Goal: Transaction & Acquisition: Purchase product/service

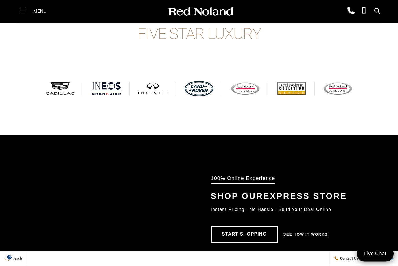
scroll to position [217, 0]
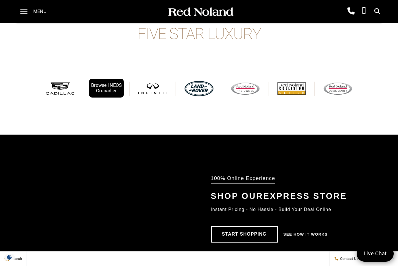
click at [115, 91] on div "Browse INEOS Grenadier" at bounding box center [106, 88] width 35 height 19
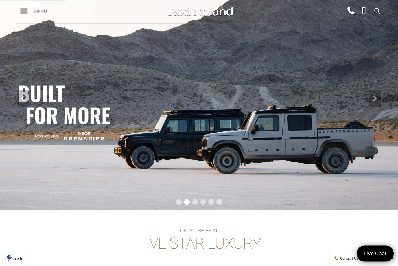
scroll to position [0, 0]
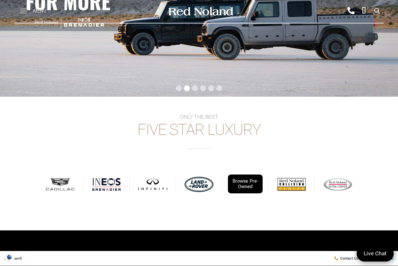
scroll to position [122, 0]
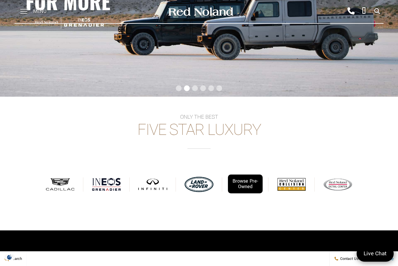
click at [252, 182] on div "Browse Pre-Owned" at bounding box center [245, 184] width 35 height 19
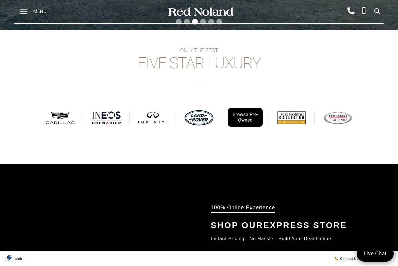
scroll to position [195, 0]
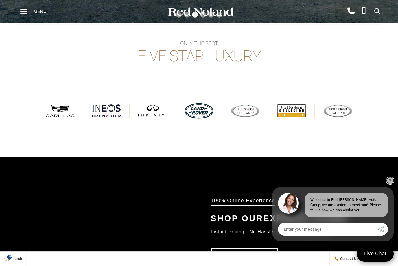
click at [389, 184] on link "✕" at bounding box center [390, 180] width 7 height 7
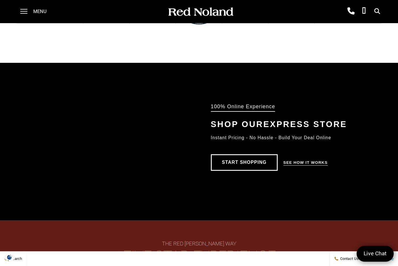
scroll to position [289, 0]
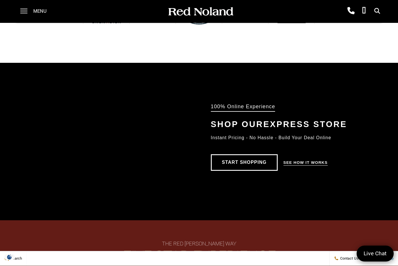
click at [256, 164] on link "Start Shopping" at bounding box center [244, 163] width 67 height 17
